Goal: Information Seeking & Learning: Learn about a topic

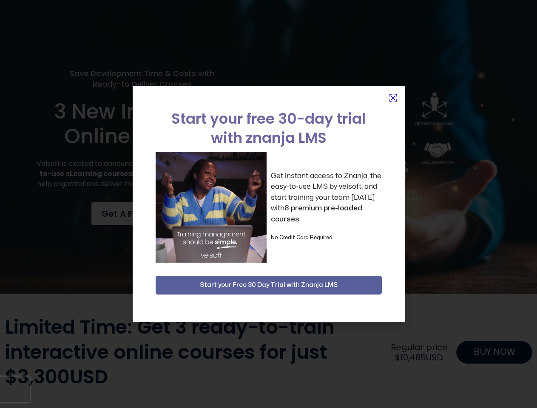
scroll to position [1670, 0]
